Goal: Navigation & Orientation: Find specific page/section

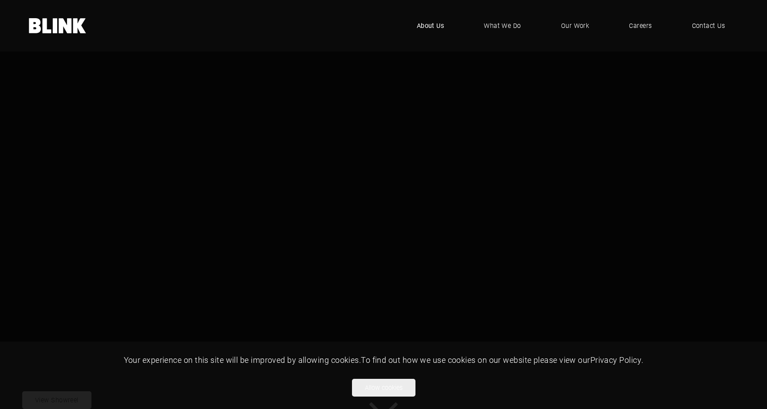
click at [431, 31] on link "About Us" at bounding box center [430, 25] width 54 height 27
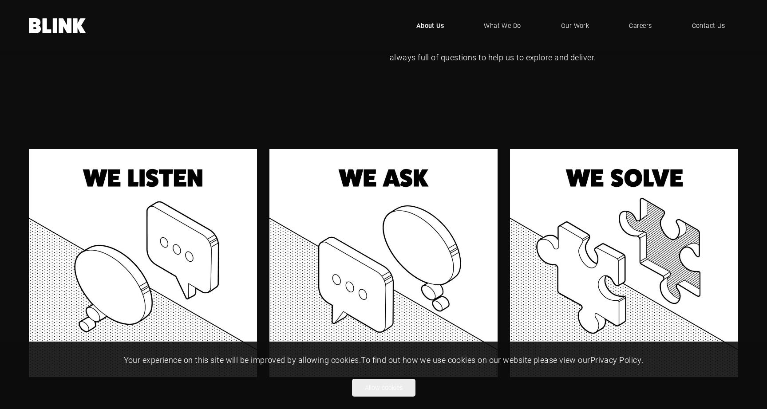
scroll to position [563, 0]
